Goal: Book appointment/travel/reservation

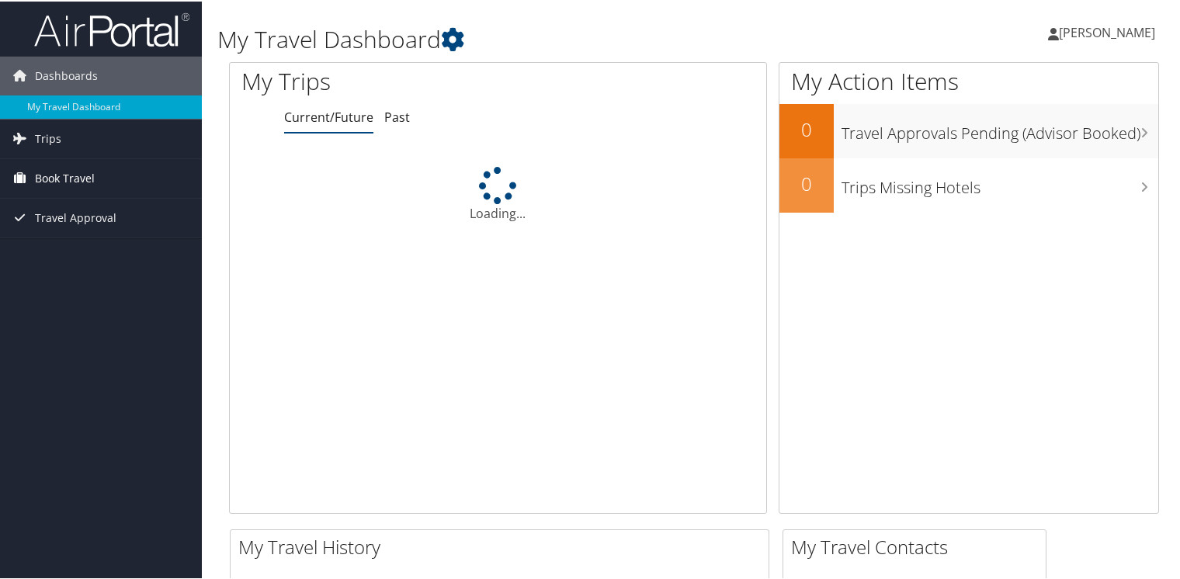
click at [81, 175] on span "Book Travel" at bounding box center [65, 177] width 60 height 39
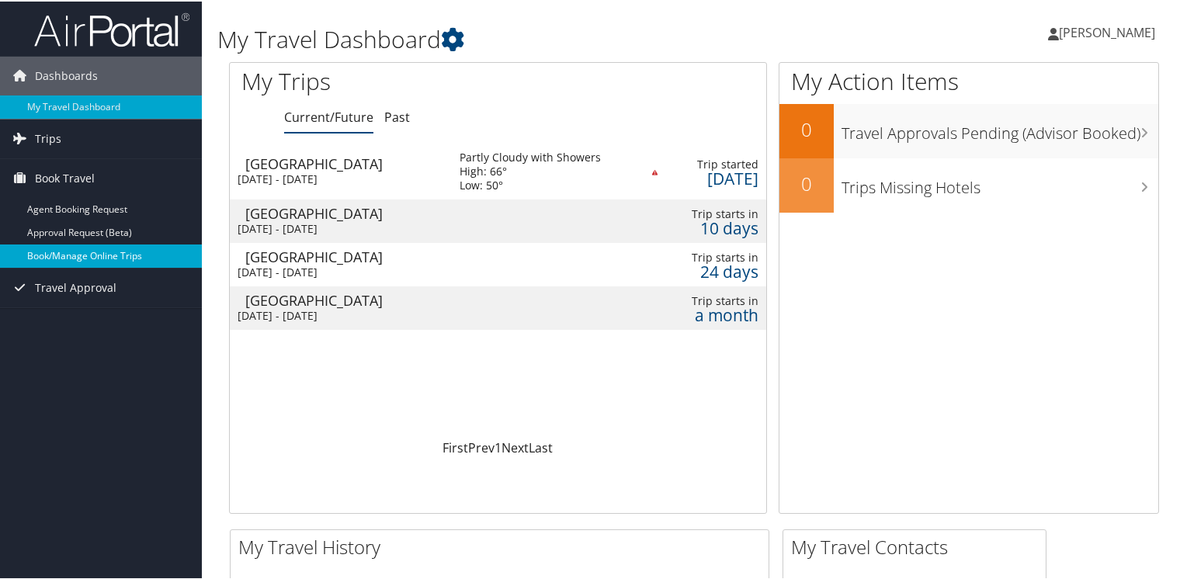
click at [84, 251] on link "Book/Manage Online Trips" at bounding box center [101, 254] width 202 height 23
click at [99, 248] on link "Book/Manage Online Trips" at bounding box center [101, 254] width 202 height 23
click at [519, 220] on td at bounding box center [544, 219] width 201 height 43
